Goal: Register for event/course

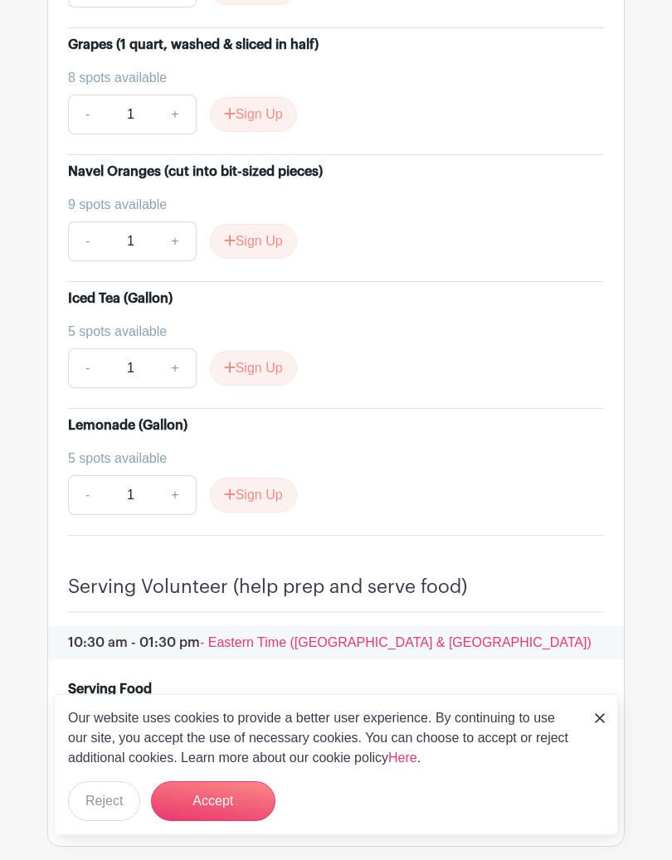
scroll to position [3854, 0]
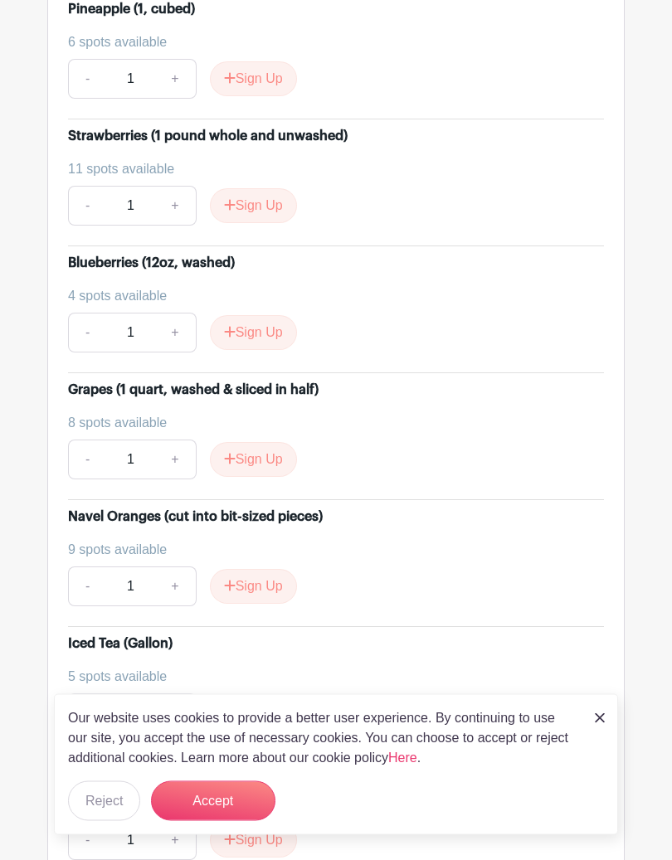
click at [229, 801] on button "Accept" at bounding box center [213, 801] width 124 height 40
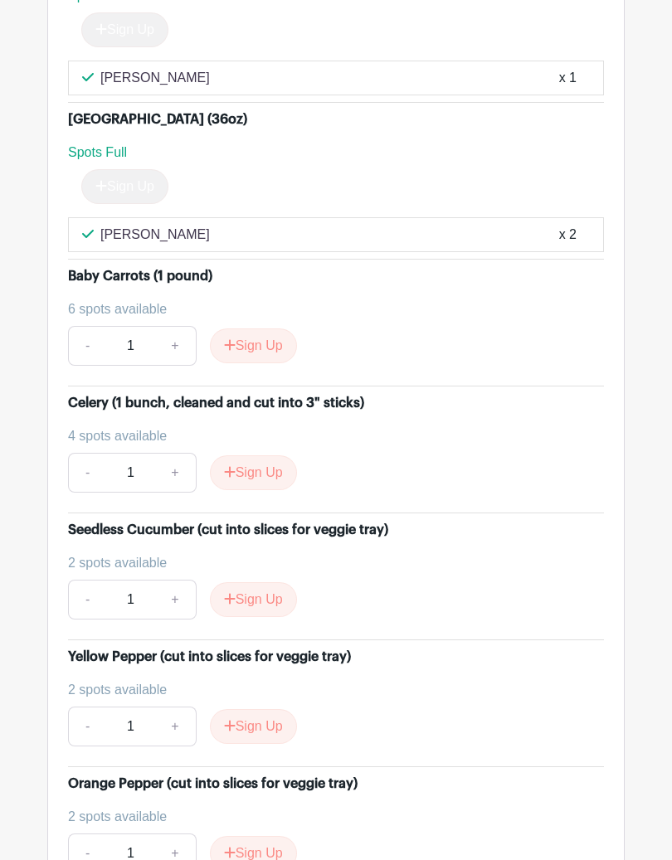
scroll to position [1905, 0]
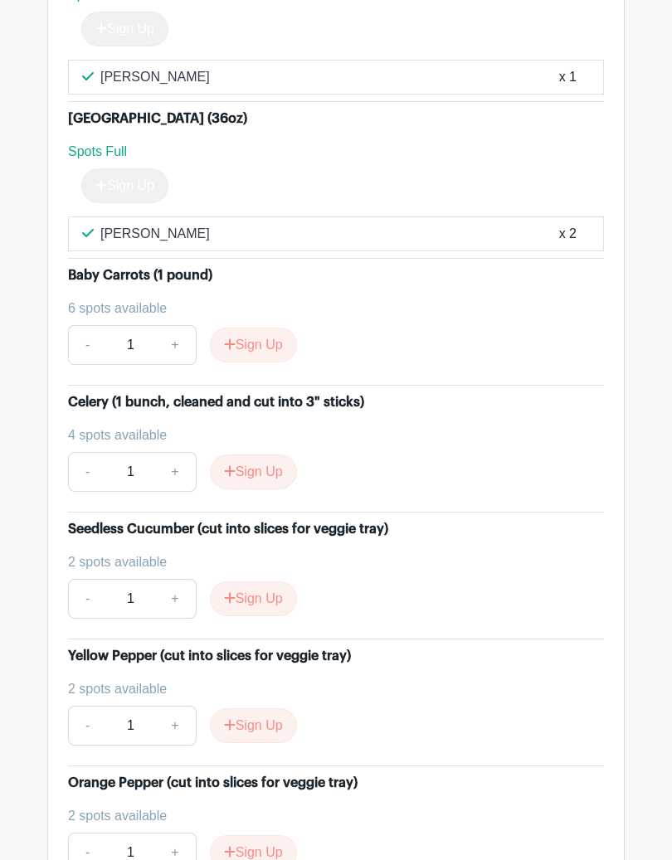
click at [265, 328] on button "Sign Up" at bounding box center [253, 345] width 87 height 35
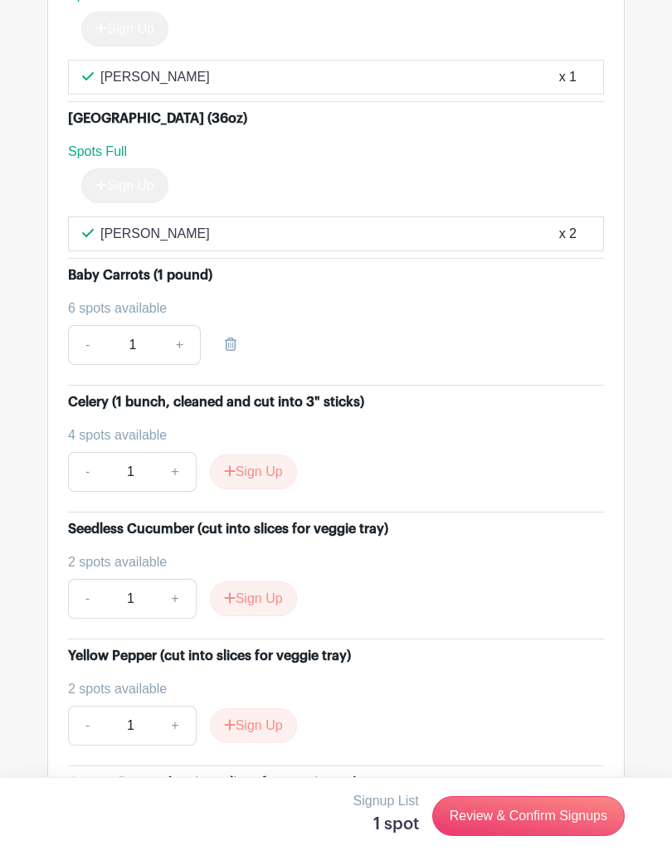
click at [181, 331] on link "+" at bounding box center [179, 345] width 41 height 40
type input "2"
click at [176, 328] on link "+" at bounding box center [179, 345] width 41 height 40
type input "3"
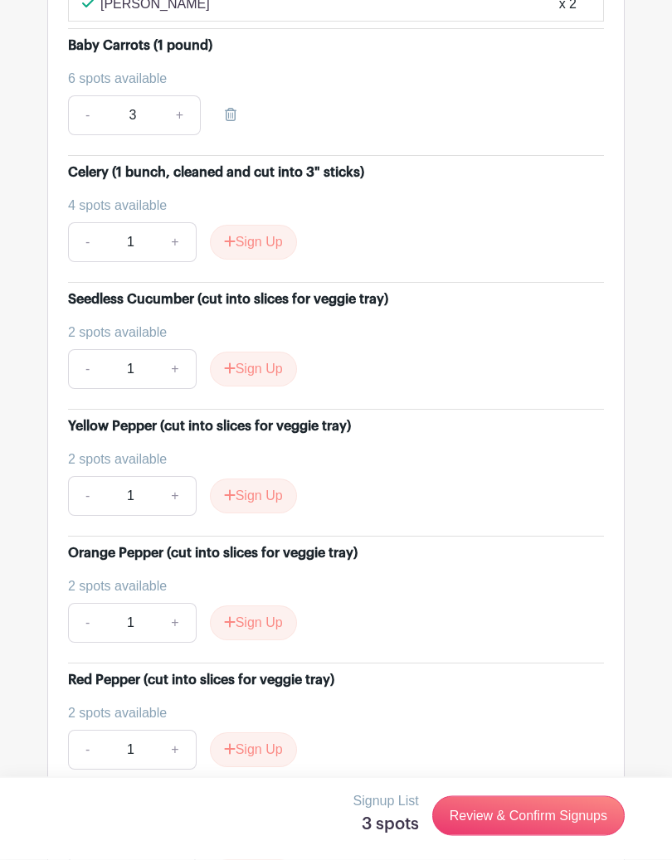
scroll to position [2144, 0]
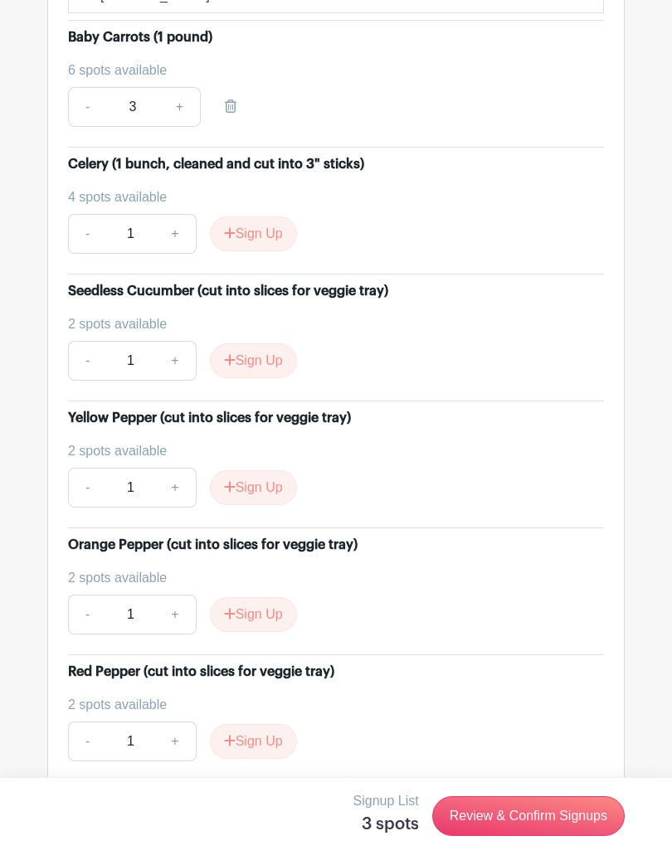
click at [259, 343] on button "Sign Up" at bounding box center [253, 360] width 87 height 35
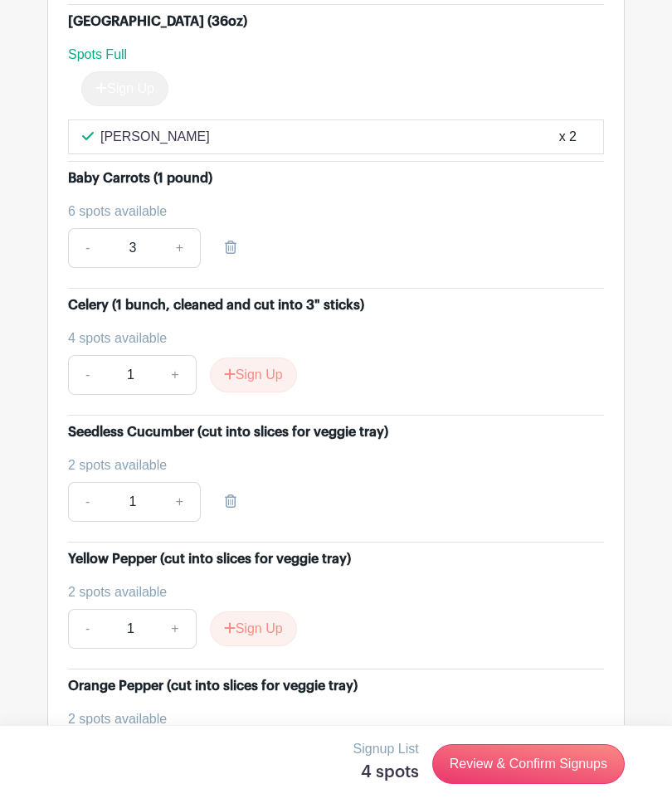
scroll to position [2003, 0]
click at [90, 235] on link "-" at bounding box center [87, 248] width 38 height 40
type input "2"
click at [90, 227] on link "-" at bounding box center [87, 247] width 38 height 40
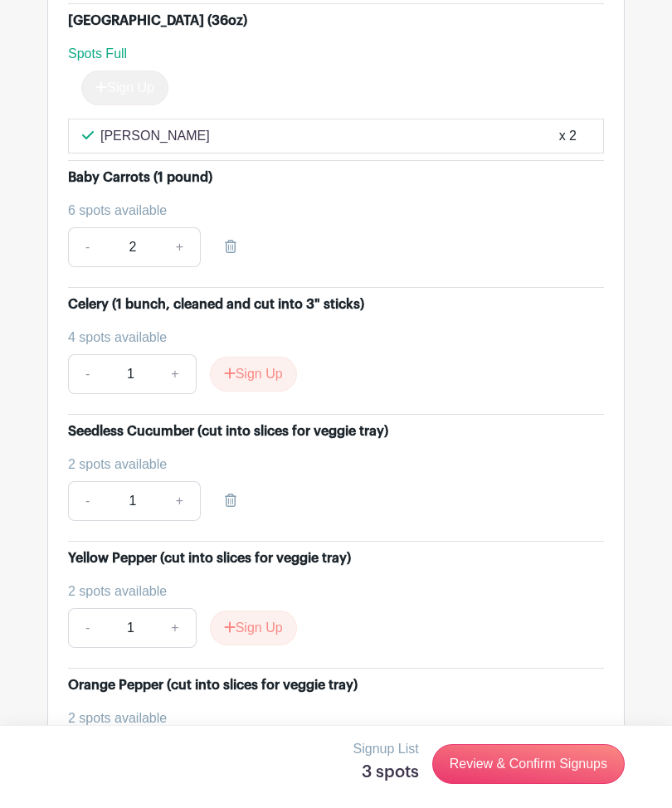
type input "1"
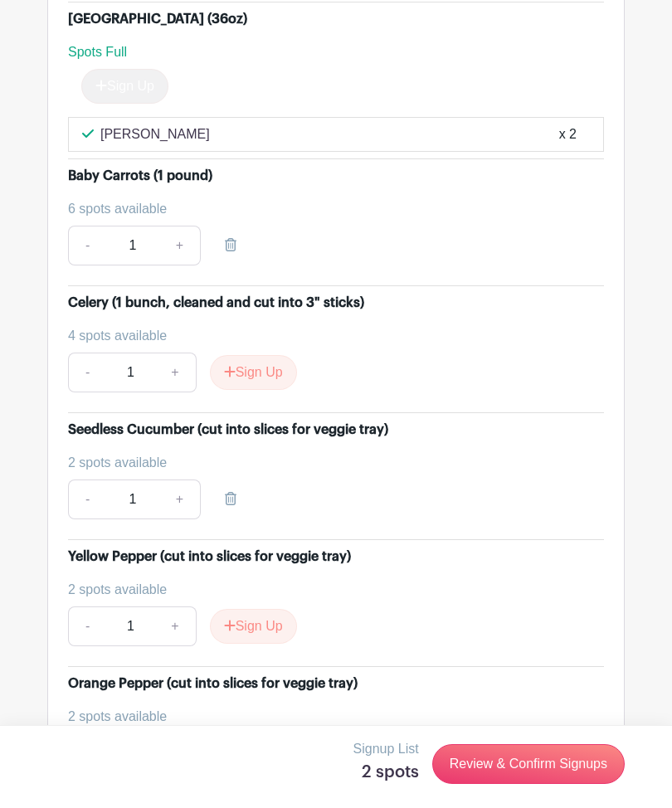
scroll to position [2005, 0]
click at [407, 200] on div "6 spots available" at bounding box center [329, 210] width 522 height 20
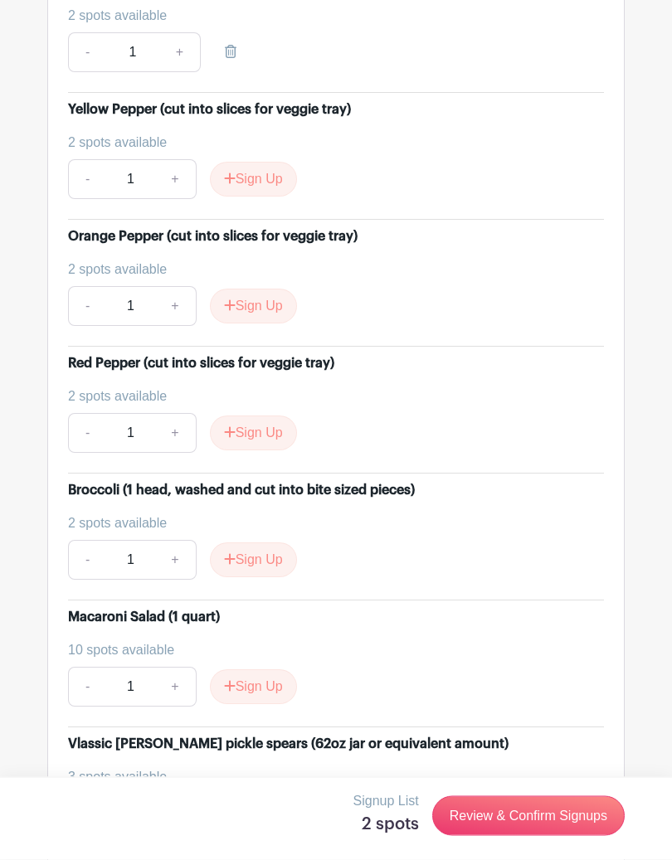
scroll to position [2452, 0]
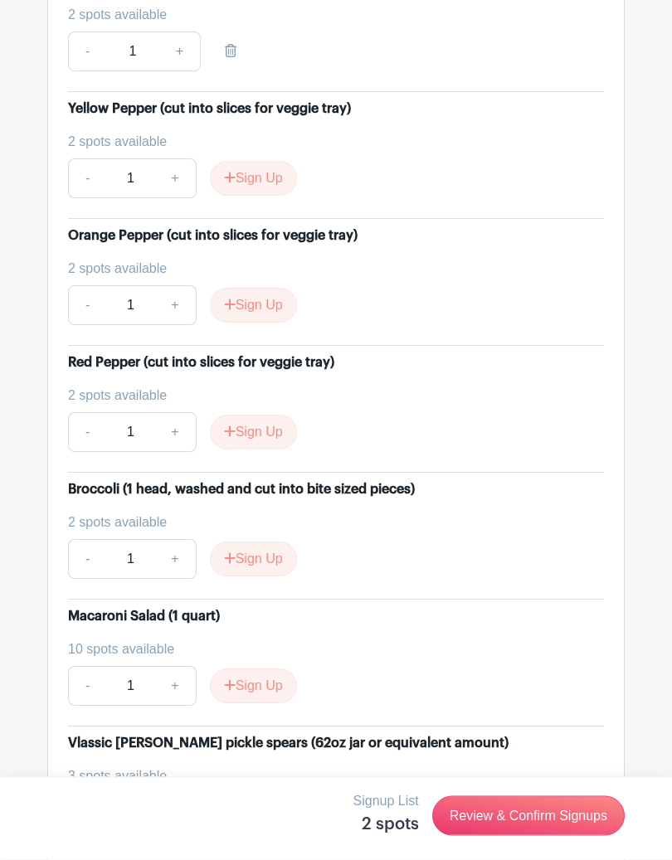
click at [519, 322] on li "Orange Pepper (cut into slices for veggie tray) 2 spots available - 1 + Sign Up" at bounding box center [336, 283] width 536 height 127
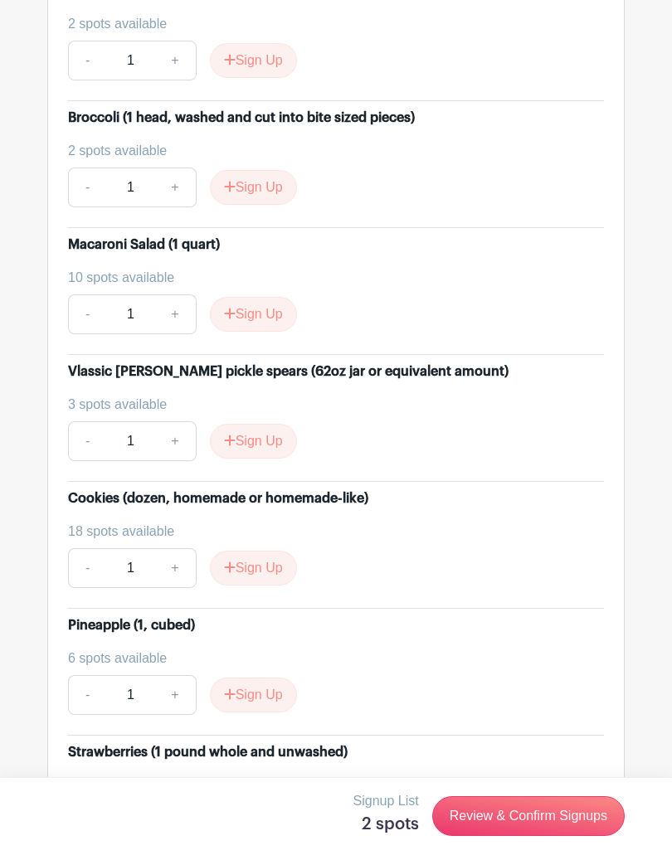
scroll to position [2841, 0]
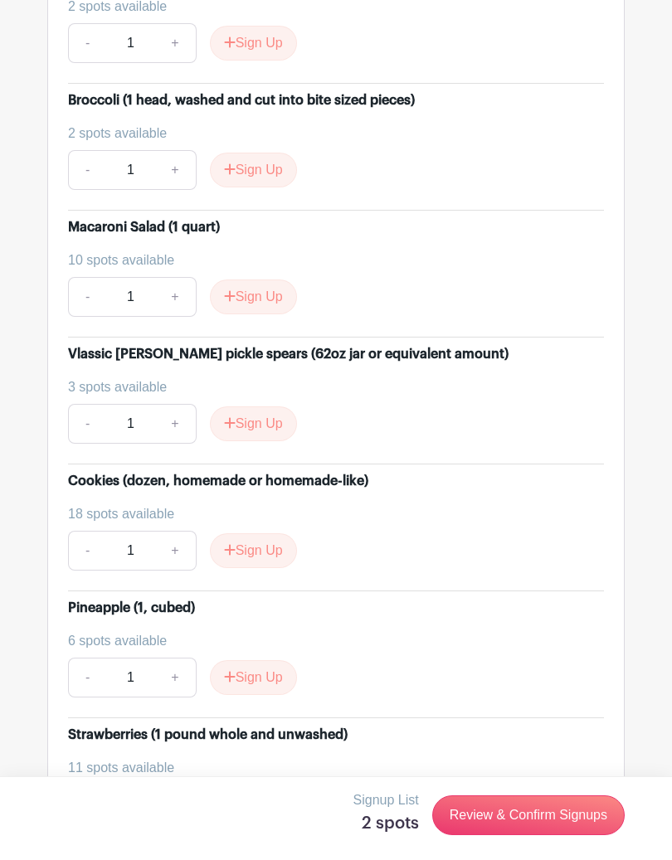
click at [270, 285] on button "Sign Up" at bounding box center [253, 297] width 87 height 35
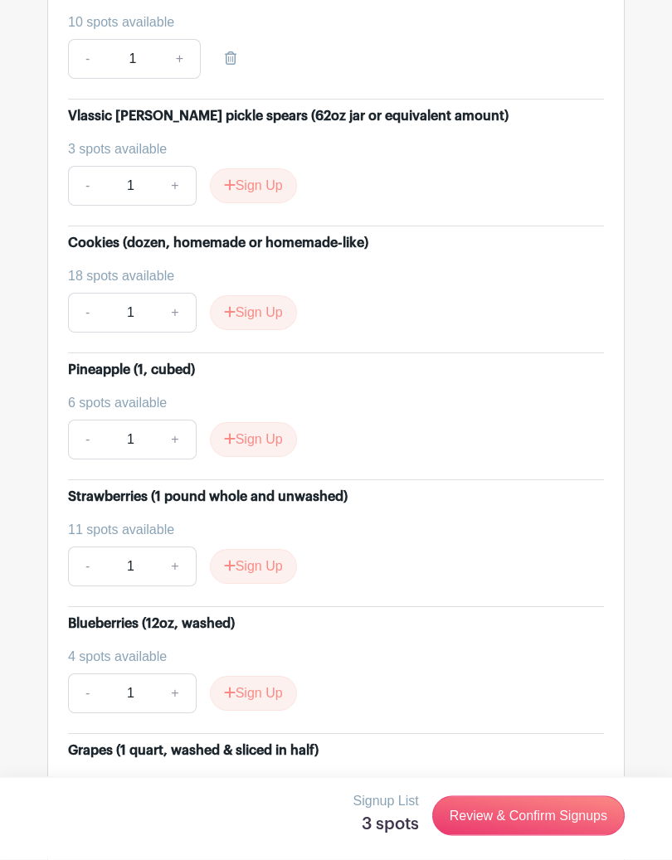
click at [510, 807] on link "Review & Confirm Signups" at bounding box center [528, 816] width 192 height 40
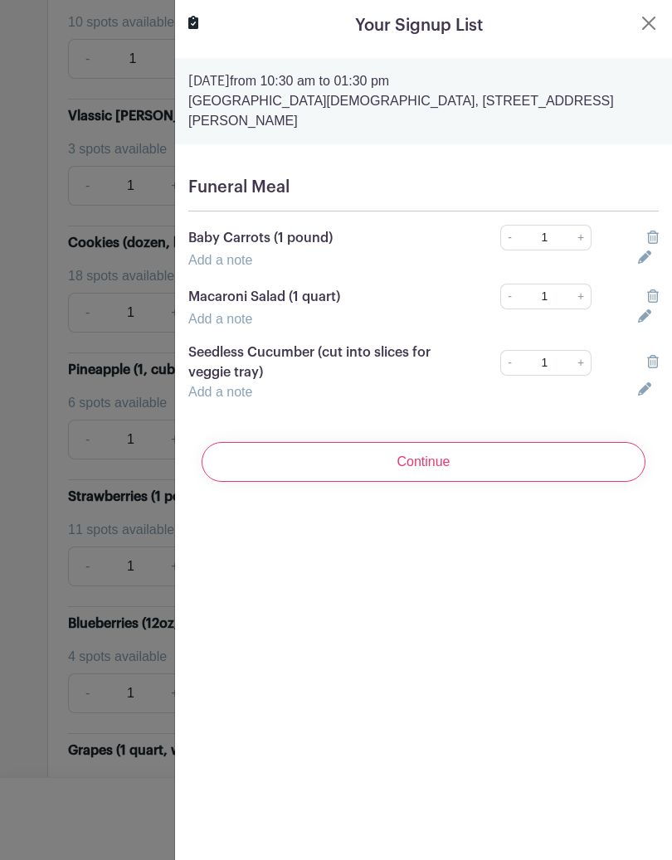
click at [654, 355] on icon at bounding box center [653, 361] width 12 height 13
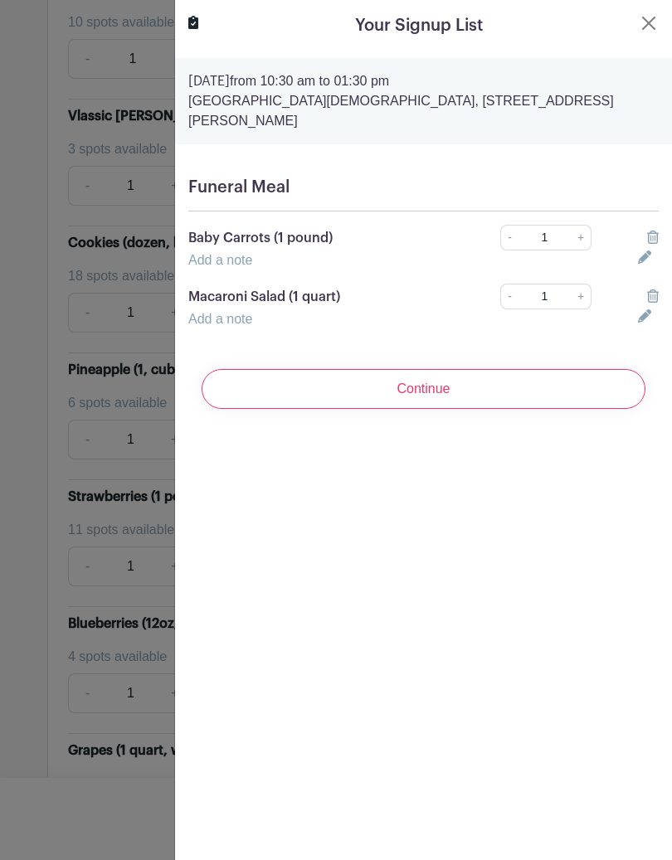
click at [576, 225] on link "+" at bounding box center [580, 238] width 21 height 26
type input "2"
click at [584, 284] on link "+" at bounding box center [580, 297] width 21 height 26
type input "2"
click at [439, 383] on input "Continue" at bounding box center [423, 389] width 444 height 40
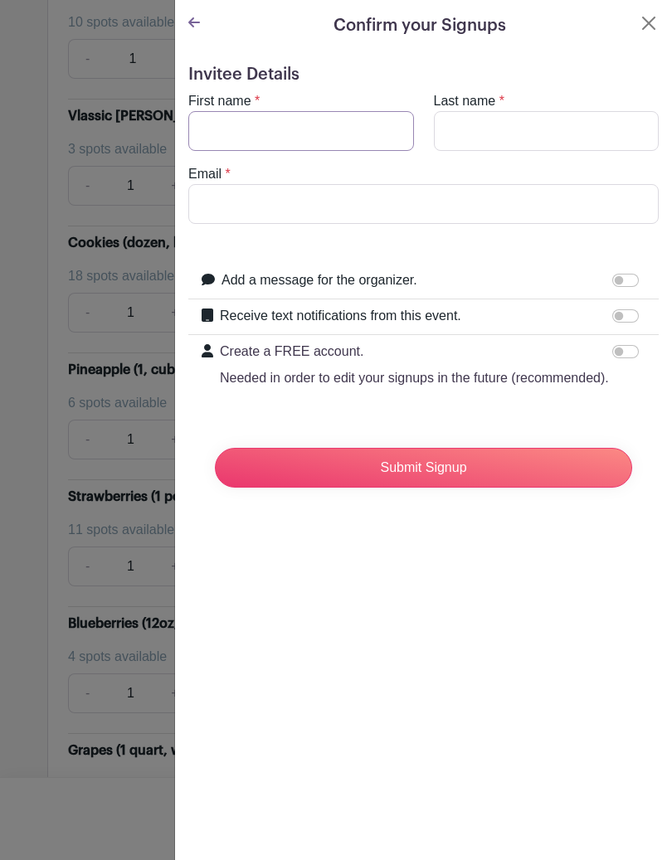
click at [237, 130] on input "First name" at bounding box center [301, 131] width 226 height 40
type input "[PERSON_NAME]"
click at [459, 126] on input "Last name" at bounding box center [547, 131] width 226 height 40
type input "[PERSON_NAME]"
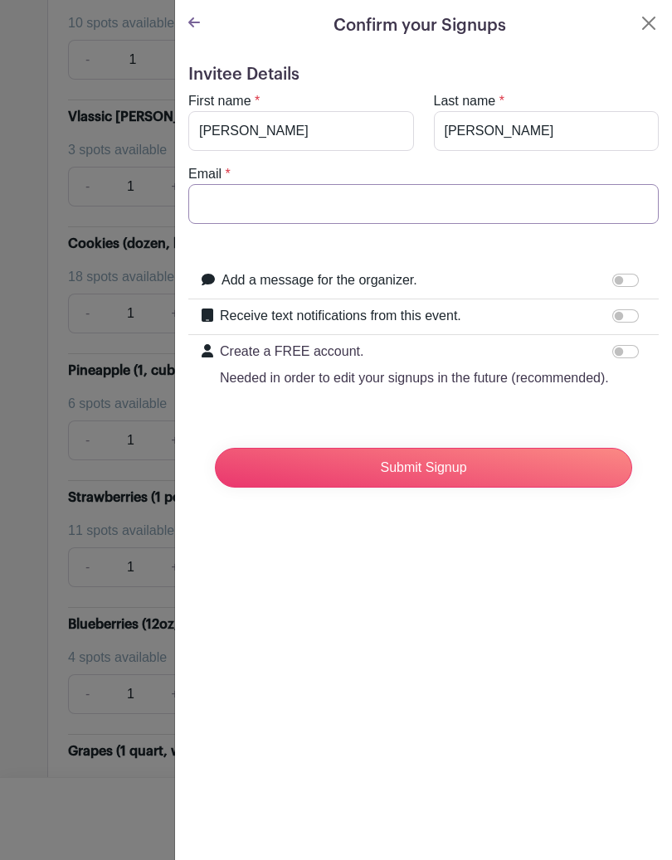
click at [247, 205] on input "Email" at bounding box center [423, 204] width 470 height 40
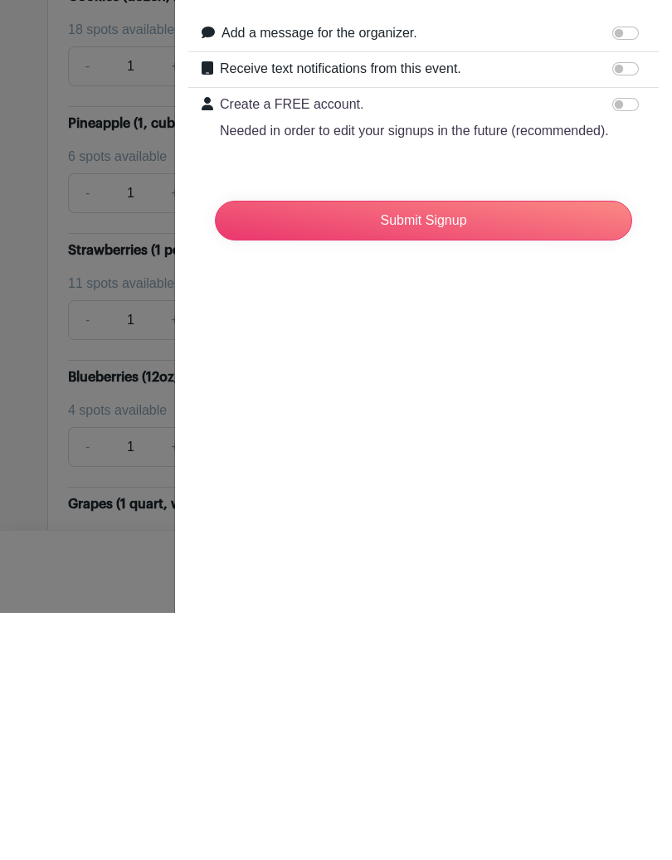
type input "[EMAIL_ADDRESS][DOMAIN_NAME]"
click at [453, 448] on input "Submit Signup" at bounding box center [423, 468] width 417 height 40
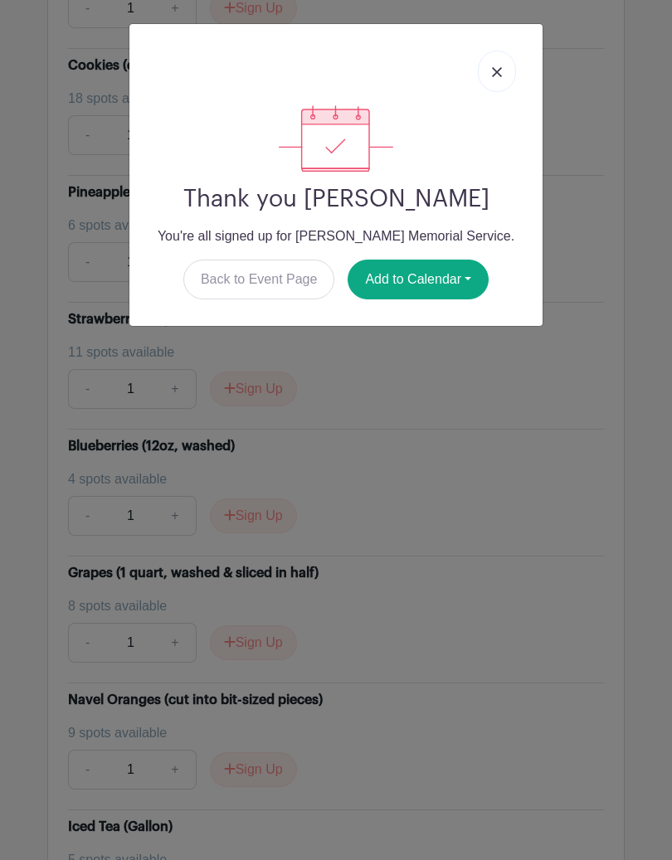
click at [442, 284] on button "Add to Calendar" at bounding box center [417, 279] width 141 height 40
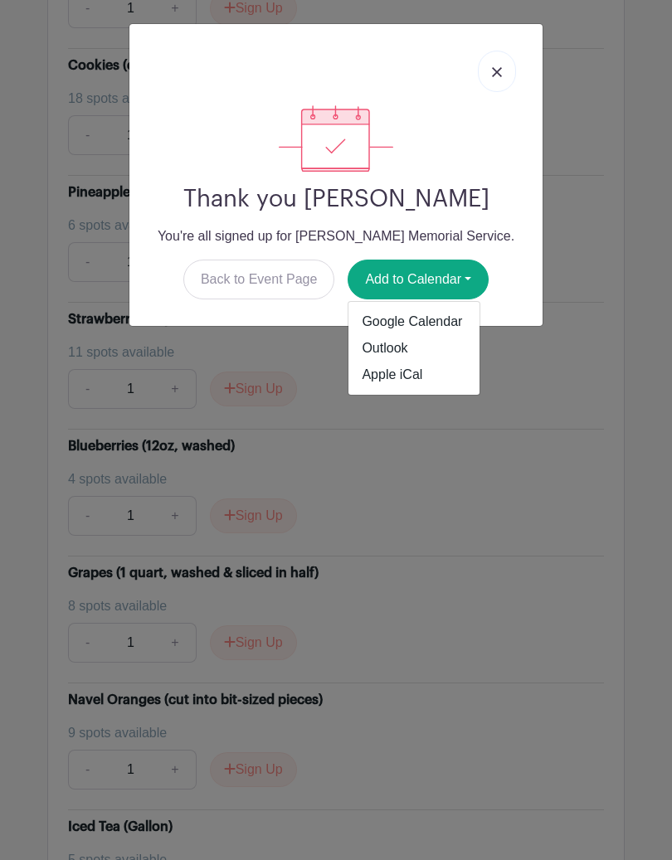
click at [400, 349] on link "Outlook" at bounding box center [413, 348] width 131 height 27
